Goal: Task Accomplishment & Management: Use online tool/utility

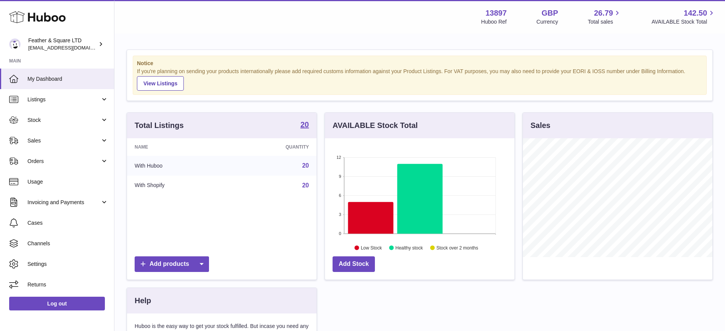
scroll to position [119, 189]
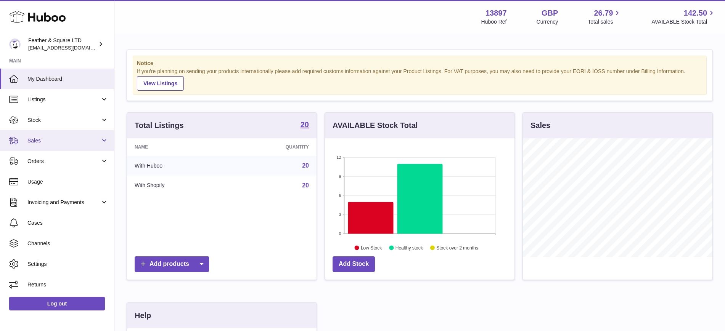
click at [58, 140] on span "Sales" at bounding box center [63, 140] width 73 height 7
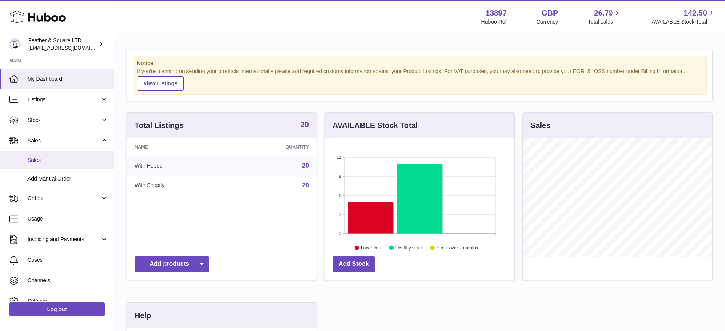
click at [66, 162] on span "Sales" at bounding box center [67, 160] width 81 height 7
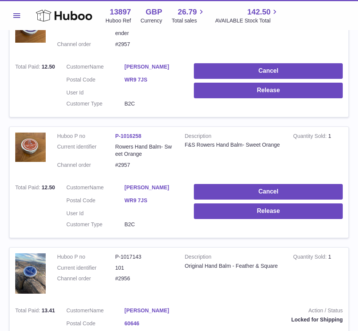
scroll to position [648, 0]
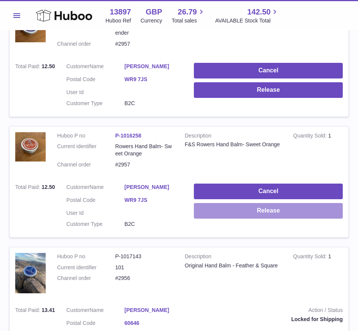
click at [225, 205] on button "Release" at bounding box center [268, 211] width 149 height 16
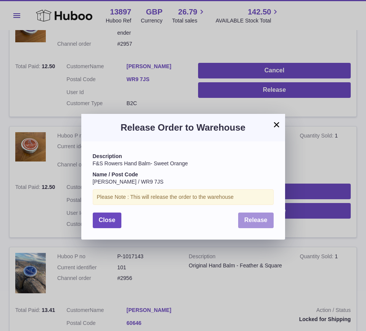
click at [252, 225] on button "Release" at bounding box center [255, 221] width 35 height 16
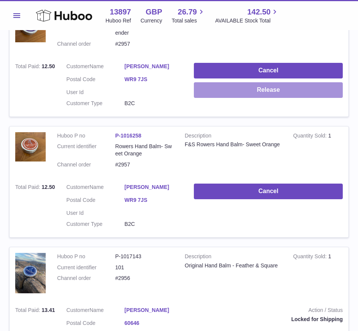
click at [236, 82] on button "Release" at bounding box center [268, 90] width 149 height 16
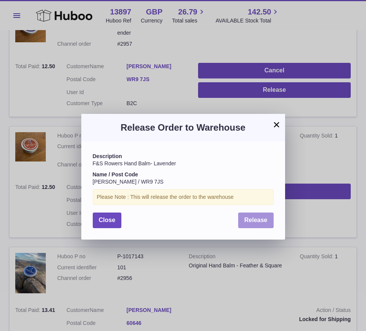
click at [247, 213] on button "Release" at bounding box center [255, 221] width 35 height 16
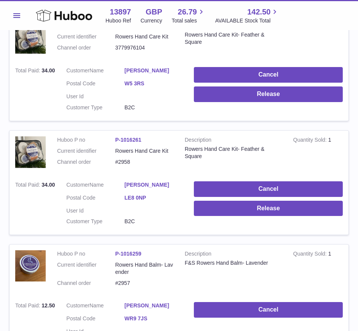
scroll to position [408, 0]
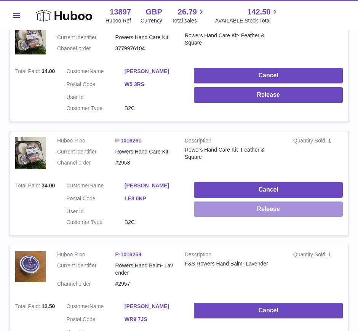
click at [227, 207] on button "Release" at bounding box center [268, 210] width 149 height 16
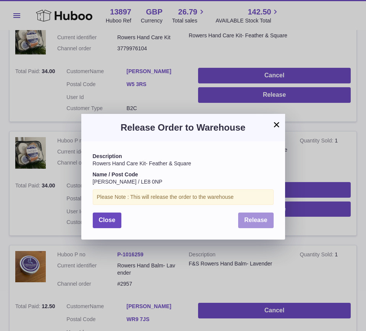
click at [239, 221] on button "Release" at bounding box center [255, 221] width 35 height 16
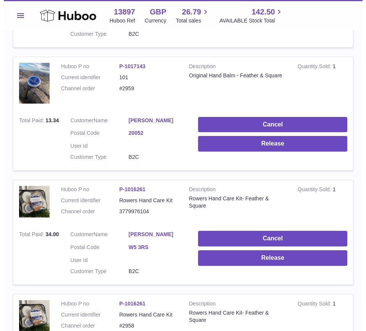
scroll to position [245, 0]
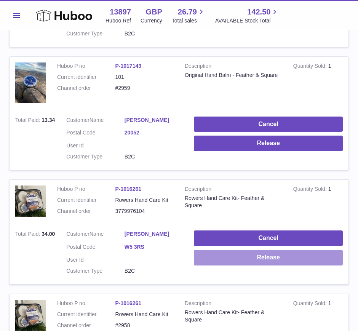
click at [257, 252] on button "Release" at bounding box center [268, 258] width 149 height 16
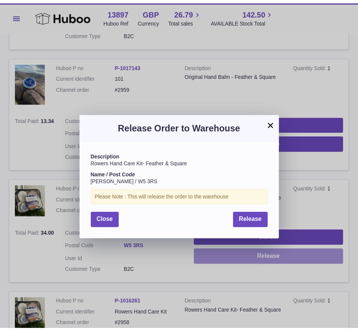
scroll to position [11, 0]
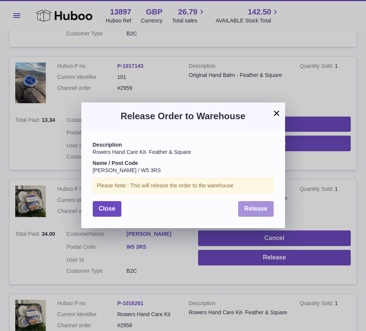
click at [255, 209] on span "Release" at bounding box center [255, 208] width 23 height 6
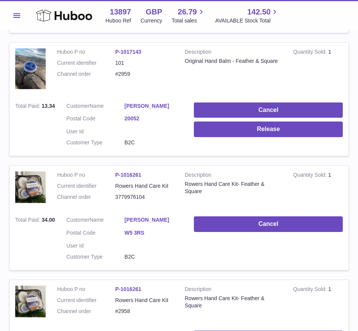
scroll to position [255, 0]
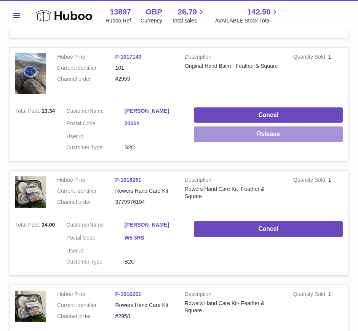
click at [255, 128] on button "Release" at bounding box center [268, 135] width 149 height 16
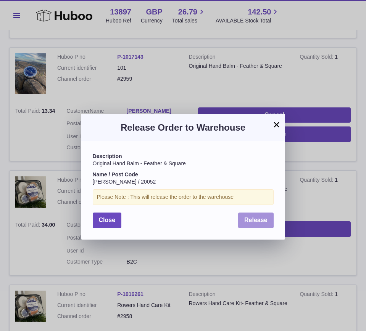
click at [247, 217] on span "Release" at bounding box center [255, 220] width 23 height 6
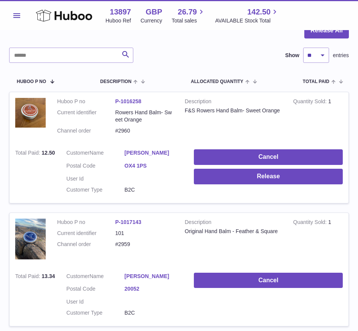
scroll to position [89, 0]
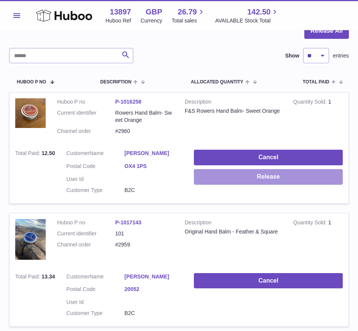
click at [223, 171] on button "Release" at bounding box center [268, 177] width 149 height 16
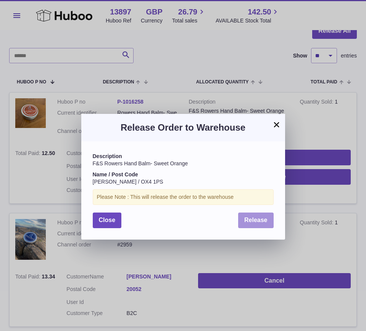
click at [248, 223] on span "Release" at bounding box center [255, 220] width 23 height 6
